Goal: Information Seeking & Learning: Learn about a topic

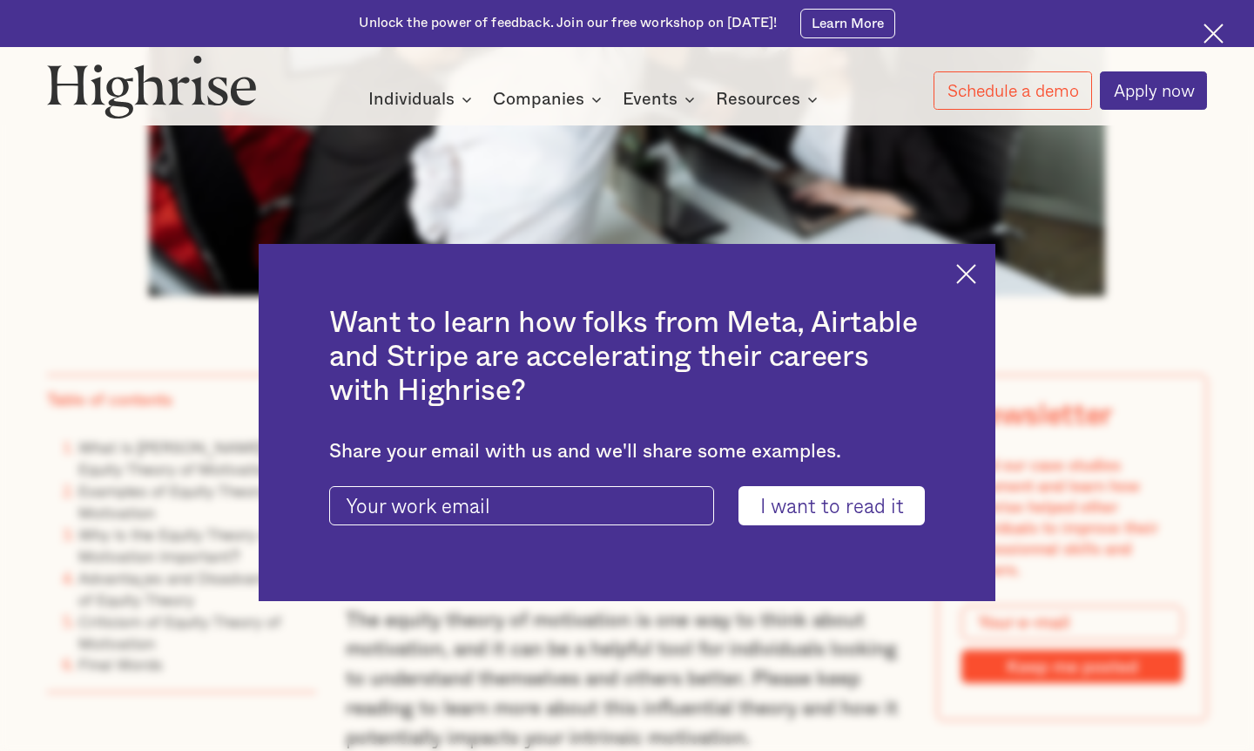
scroll to position [944, 0]
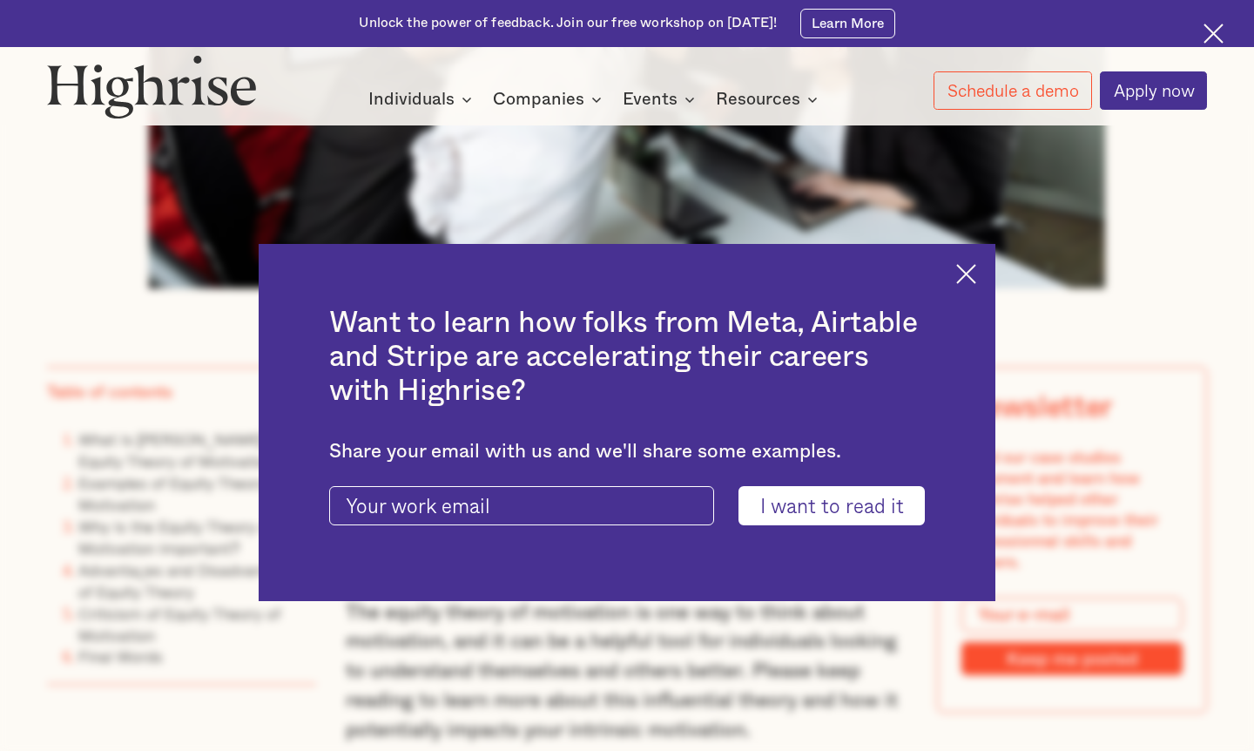
click at [627, 272] on img at bounding box center [966, 274] width 20 height 20
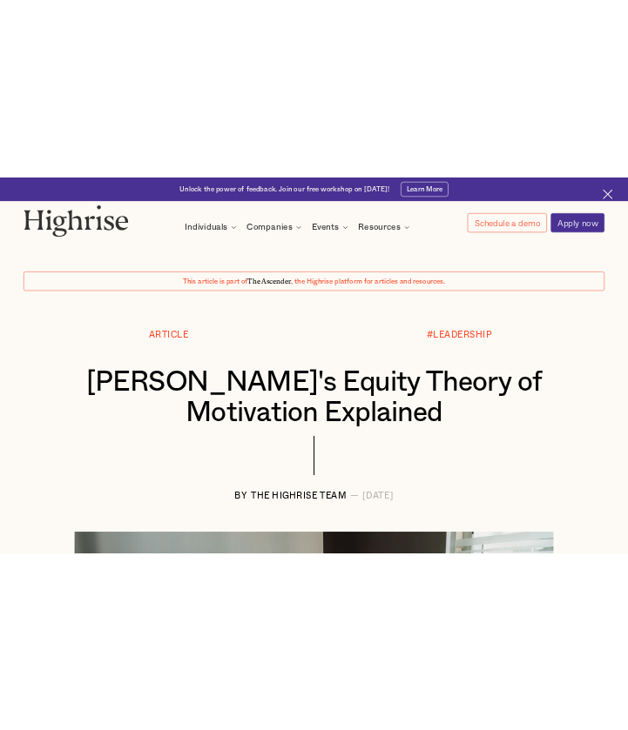
scroll to position [0, 0]
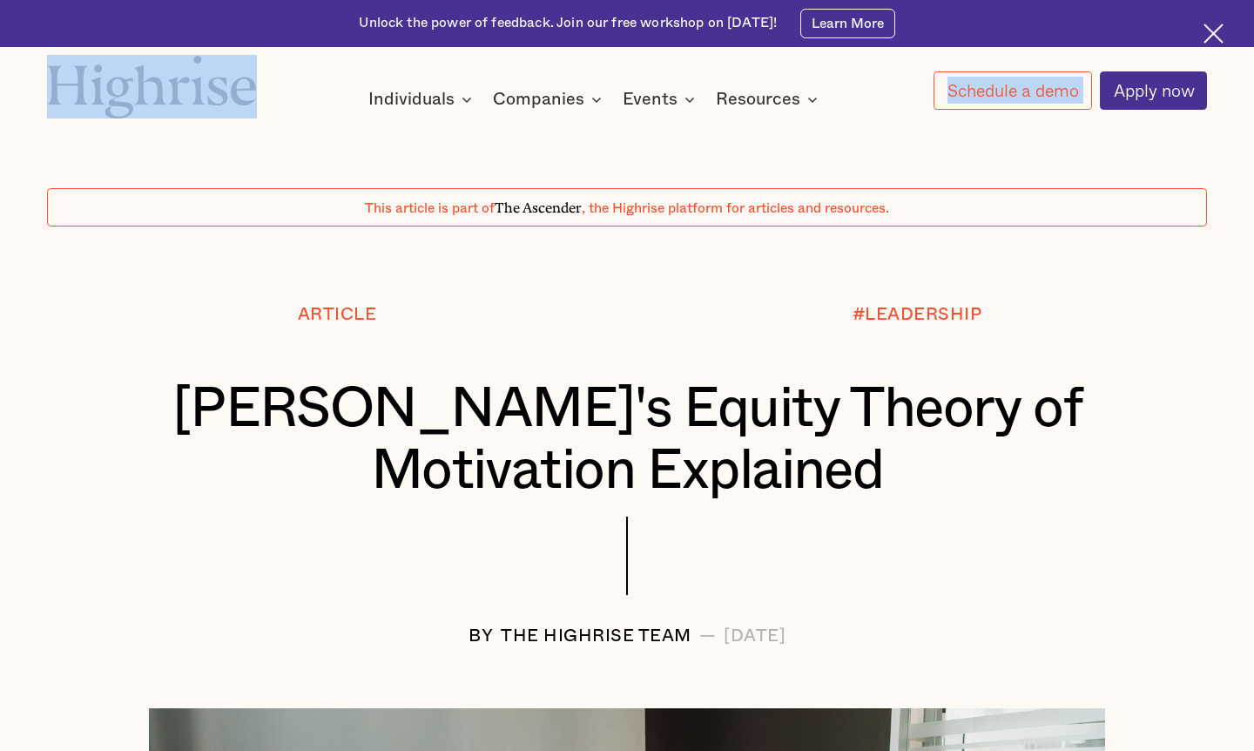
drag, startPoint x: 41, startPoint y: 77, endPoint x: 163, endPoint y: 99, distance: 124.0
click at [163, 99] on div "How It Works Individuals Programs 1 Highrise Leader A 6-month program to grow l…" at bounding box center [627, 82] width 1254 height 55
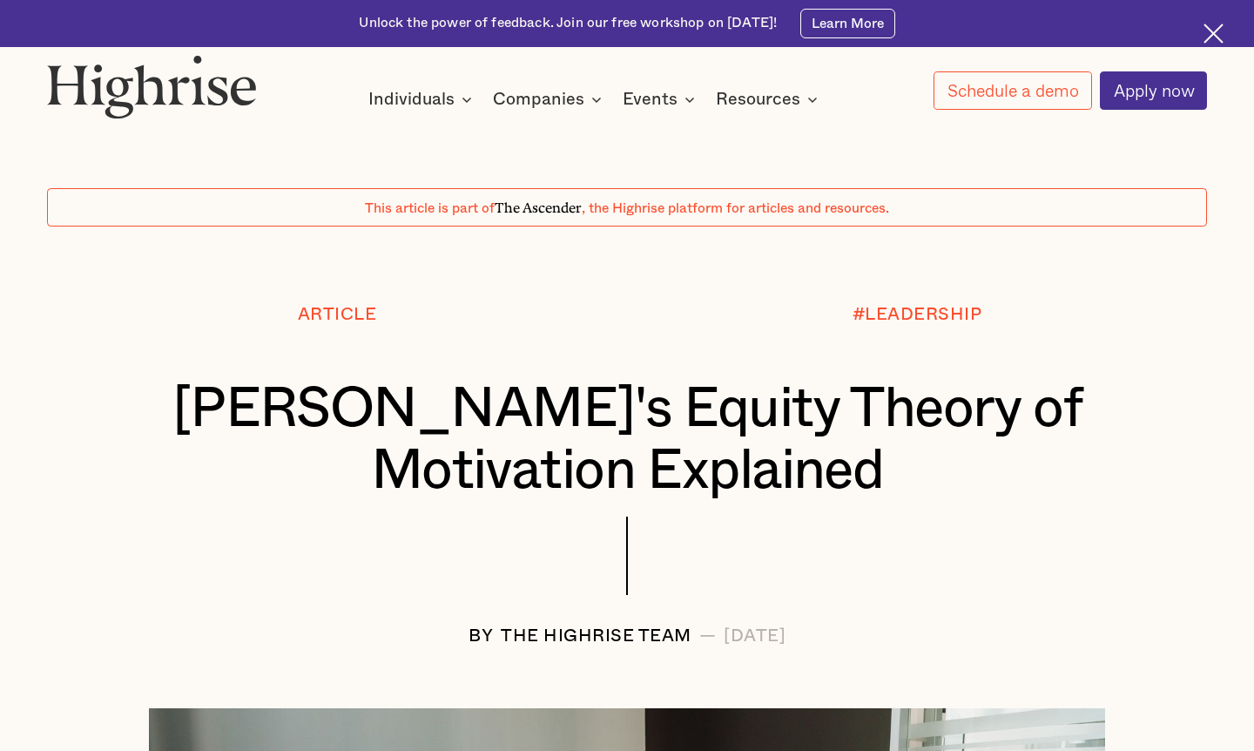
click at [179, 150] on div "This article is part of The Ascender , the Highrise platform for articles and r…" at bounding box center [627, 346] width 1254 height 598
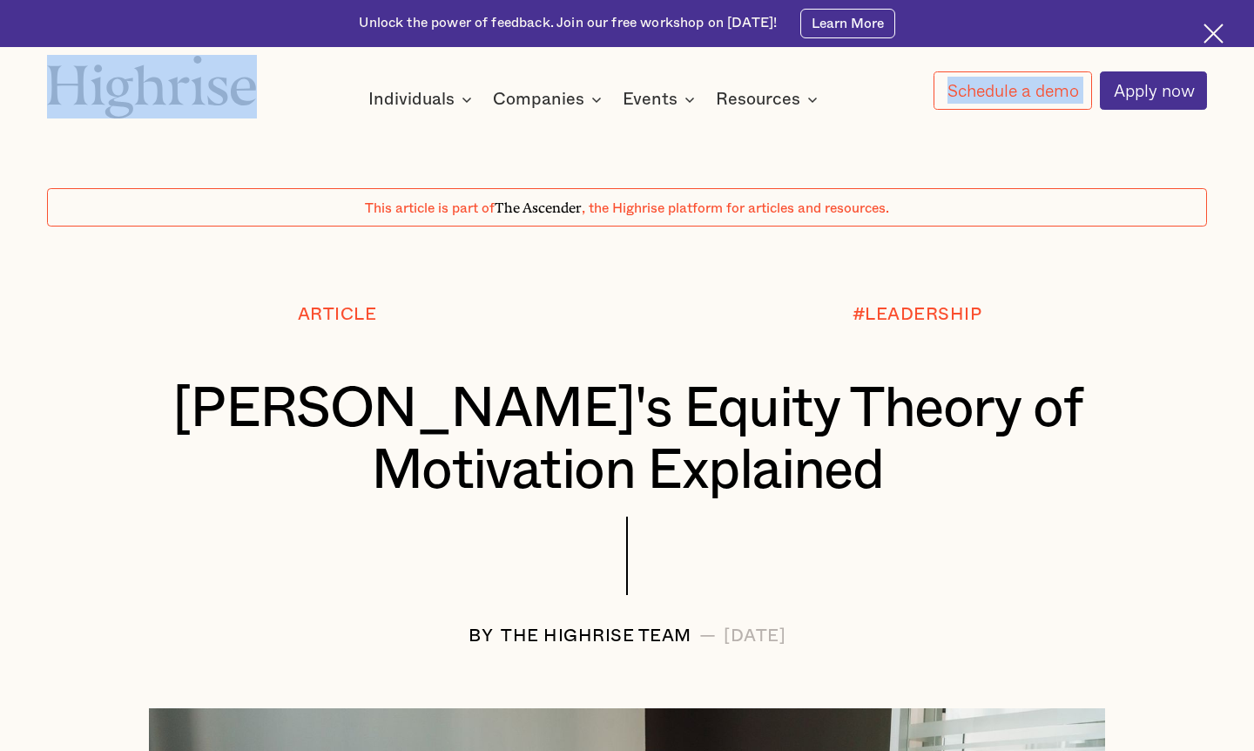
drag, startPoint x: 265, startPoint y: 83, endPoint x: 165, endPoint y: 83, distance: 99.3
click at [165, 83] on div "How It Works Individuals Programs 1 Highrise Leader A 6-month program to grow l…" at bounding box center [627, 82] width 1254 height 55
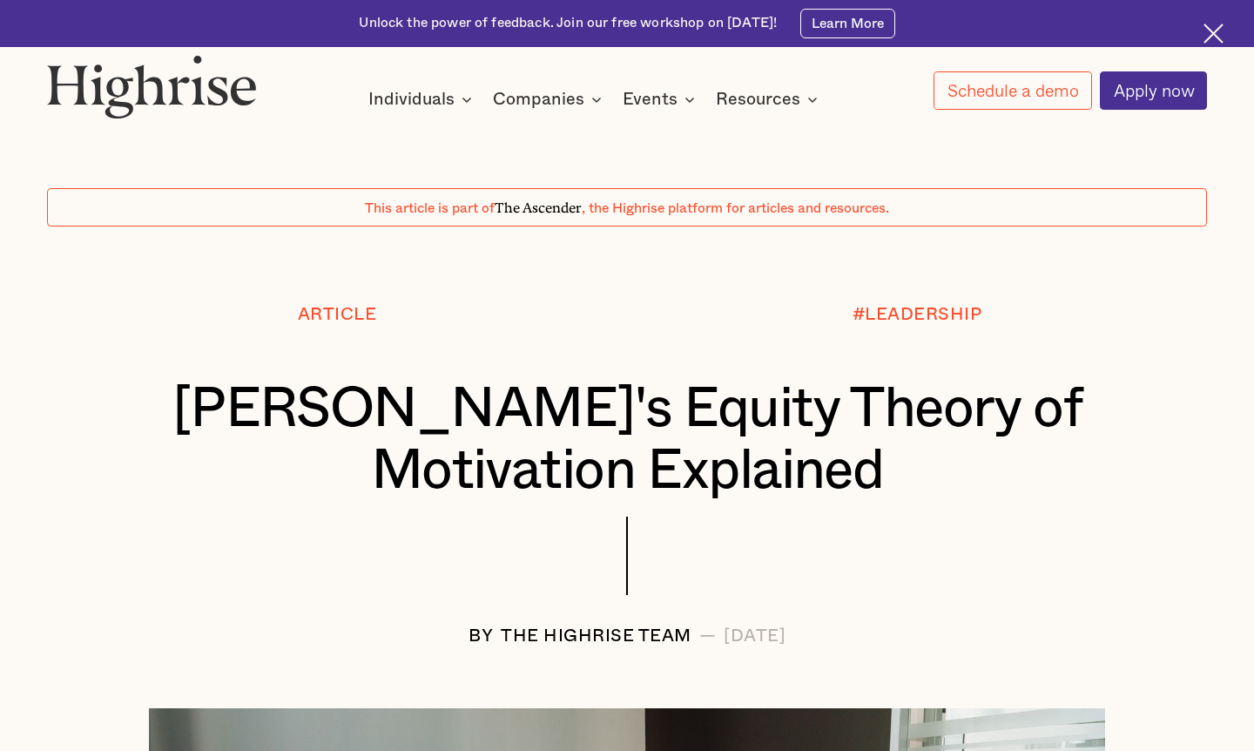
click at [168, 156] on div "This article is part of The Ascender , the Highrise platform for articles and r…" at bounding box center [627, 346] width 1254 height 598
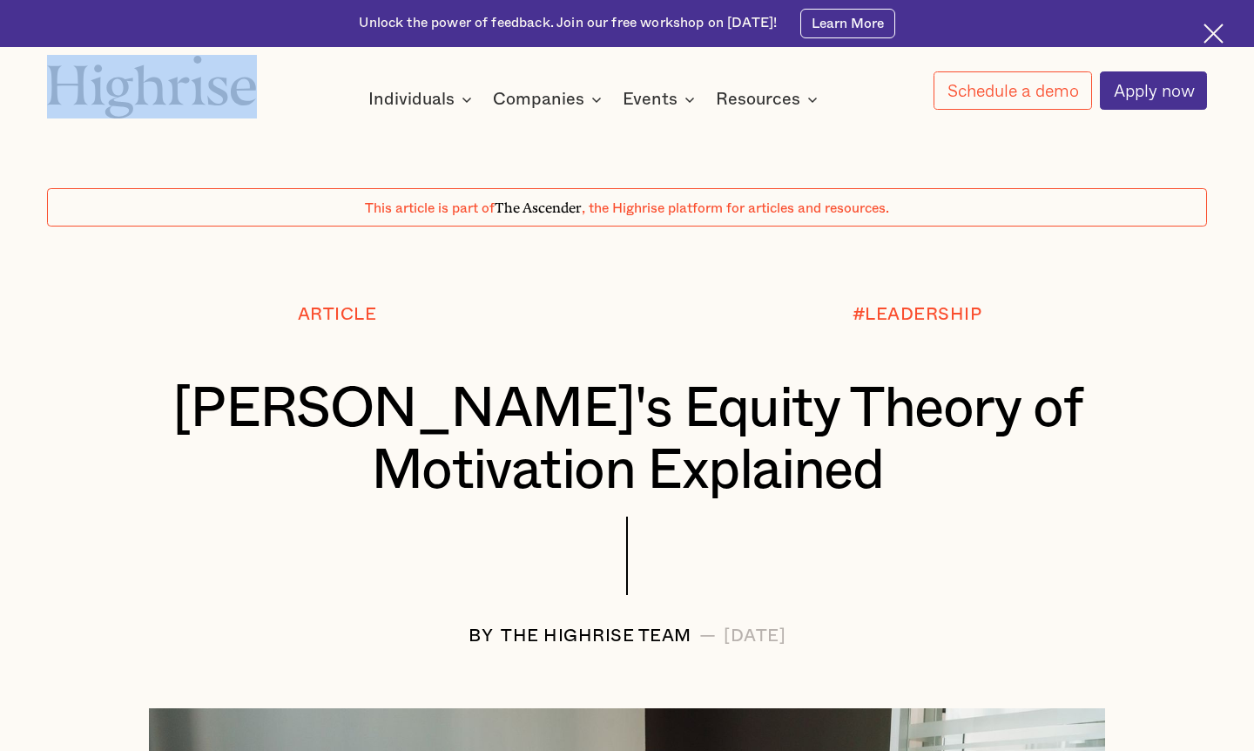
drag, startPoint x: 57, startPoint y: 48, endPoint x: 199, endPoint y: 98, distance: 150.3
click at [199, 98] on div "Interested in a complimentary coaching session with one of our coaches? Share y…" at bounding box center [627, 62] width 1254 height 125
copy div
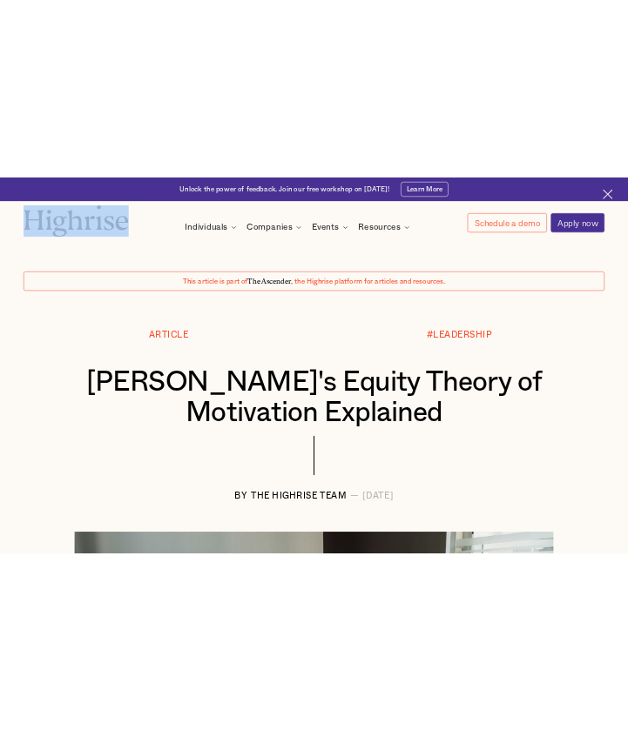
scroll to position [85, 0]
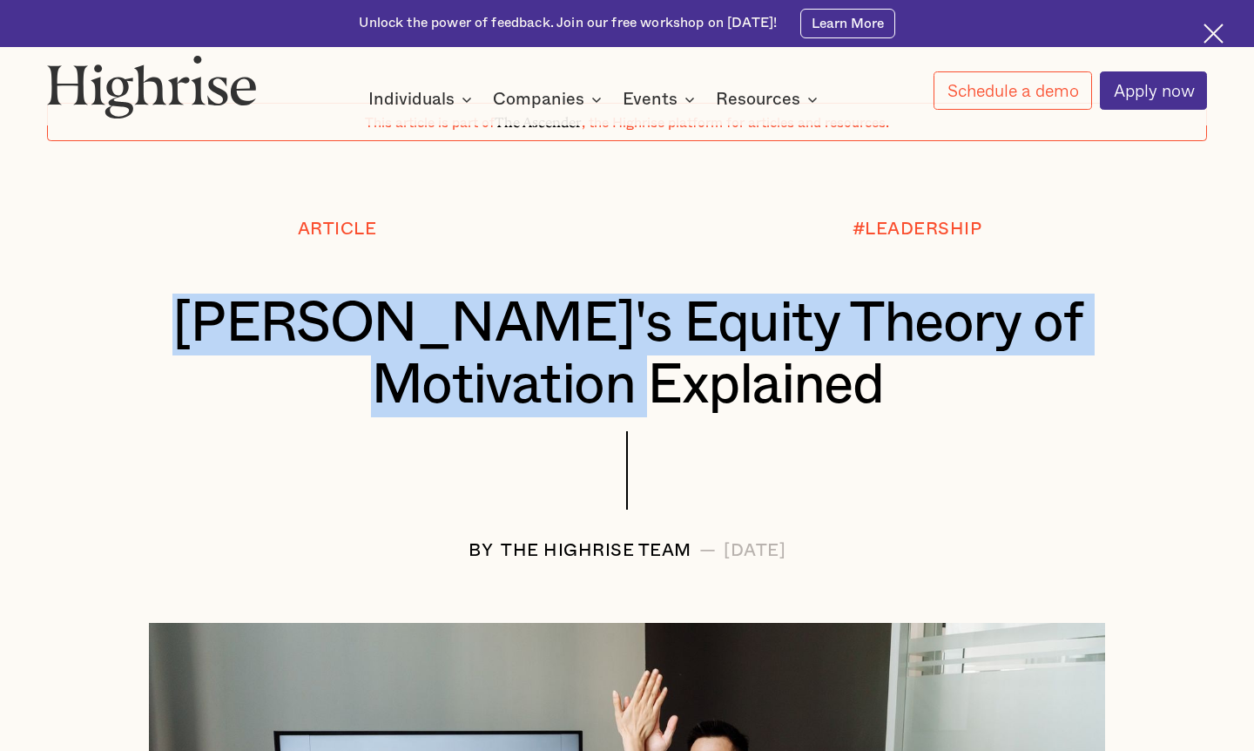
drag, startPoint x: 202, startPoint y: 300, endPoint x: 910, endPoint y: 377, distance: 712.1
click at [627, 377] on h1 "[PERSON_NAME]'s Equity Theory of Motivation Explained" at bounding box center [626, 354] width 1063 height 123
copy h1 "[PERSON_NAME]'s Equity Theory of Motivation Explained"
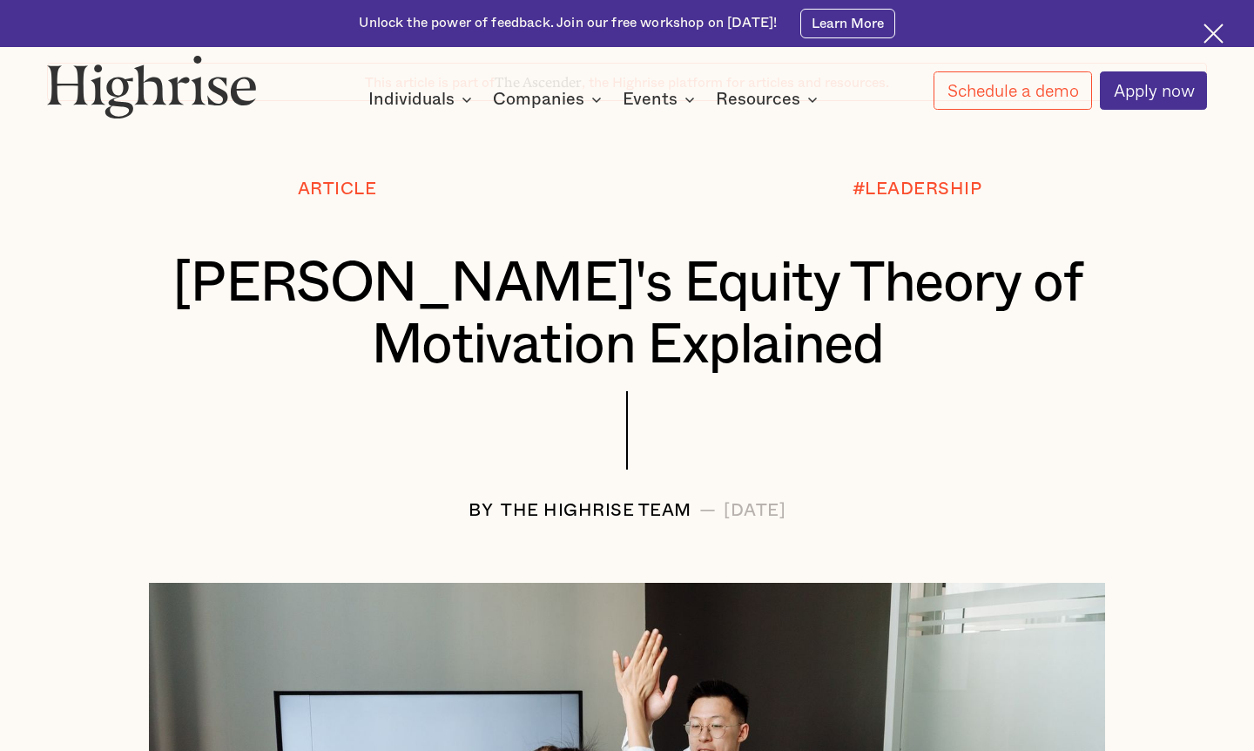
scroll to position [0, 0]
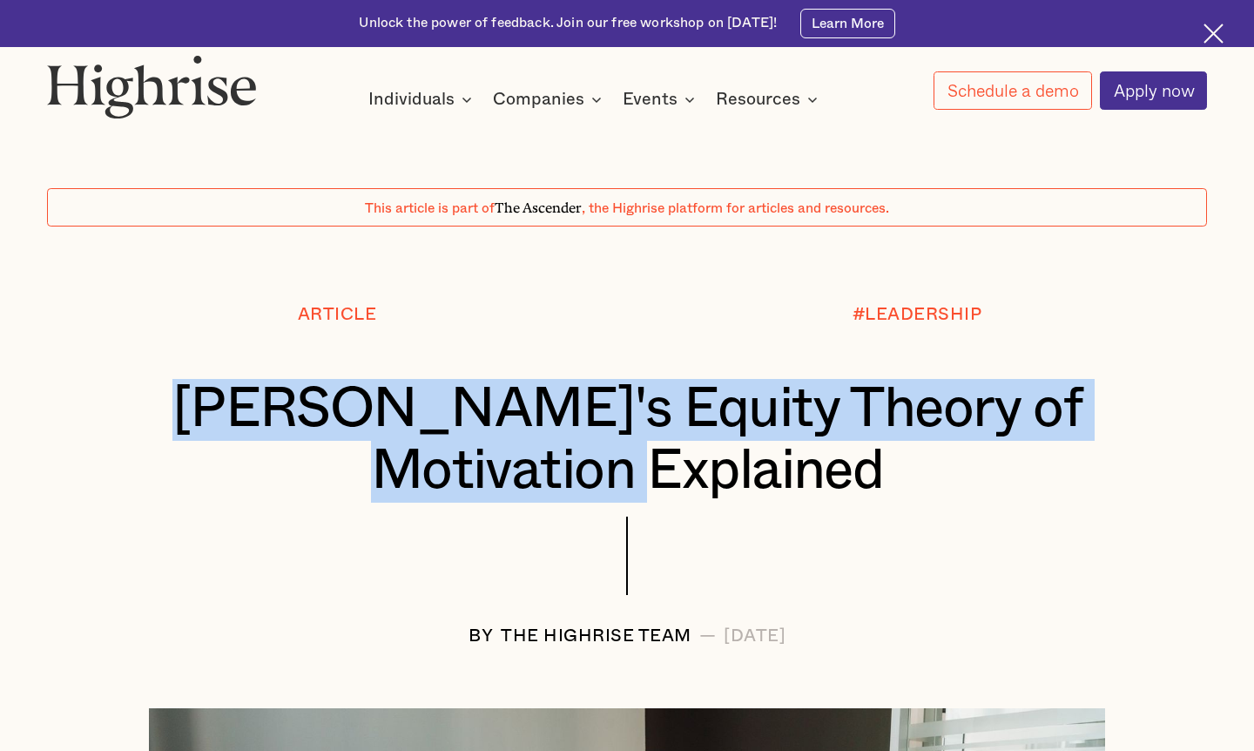
drag, startPoint x: 205, startPoint y: 391, endPoint x: 758, endPoint y: 511, distance: 566.6
click at [627, 511] on div "[PERSON_NAME]'s Equity Theory of Motivation Explained" at bounding box center [627, 448] width 1160 height 138
copy h1 "[PERSON_NAME]'s Equity Theory of Motivation Explained"
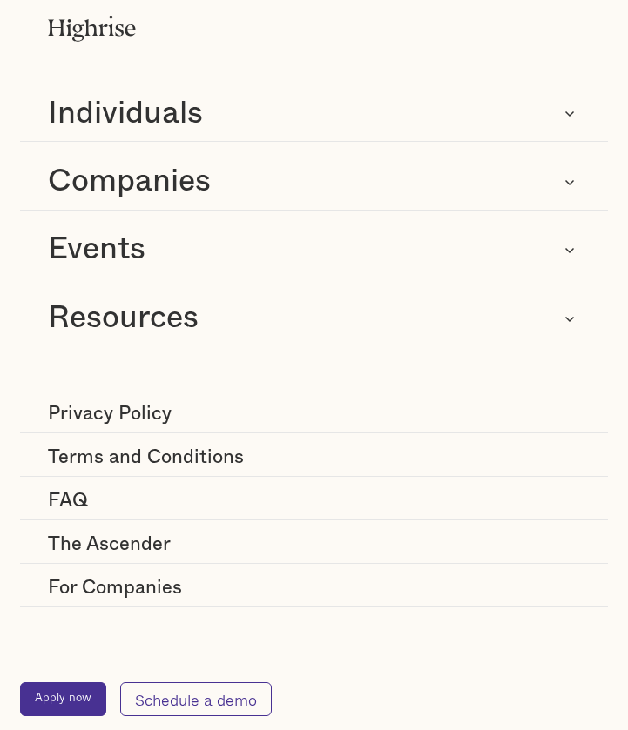
drag, startPoint x: 48, startPoint y: 5, endPoint x: 88, endPoint y: 39, distance: 52.5
click at [88, 39] on div "How It Works Individuals Programs 1 Highrise Leader A 6-month program to grow l…" at bounding box center [314, 347] width 588 height 737
drag, startPoint x: 50, startPoint y: 4, endPoint x: 165, endPoint y: 32, distance: 118.3
click at [165, 32] on div "How It Works Individuals Programs 1 Highrise Leader A 6-month program to grow l…" at bounding box center [314, 347] width 588 height 737
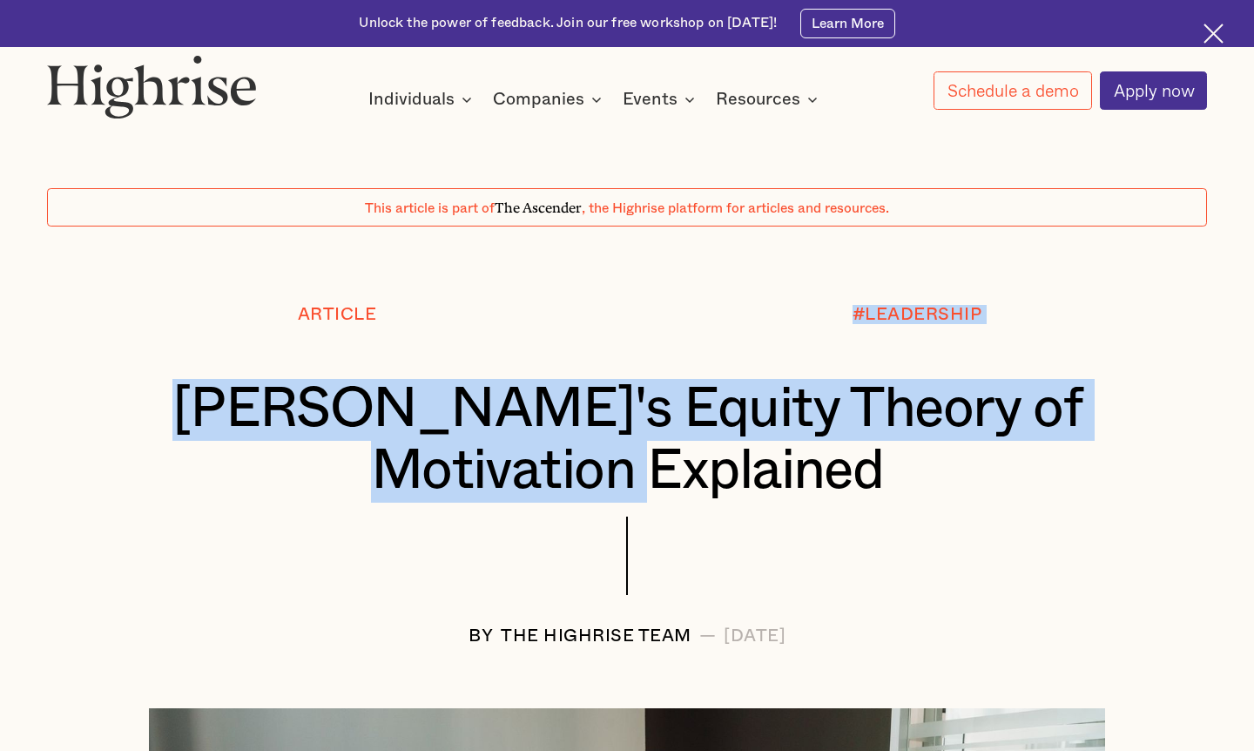
drag, startPoint x: 212, startPoint y: 363, endPoint x: 788, endPoint y: 462, distance: 584.0
click at [627, 462] on div "Article #LEADERSHIP [PERSON_NAME]'s Equity Theory of Motivation Explained BY Th…" at bounding box center [627, 475] width 1254 height 340
copy div "#LEADERSHIP [PERSON_NAME]'s Equity Theory of Motivation Explained"
